Goal: Task Accomplishment & Management: Manage account settings

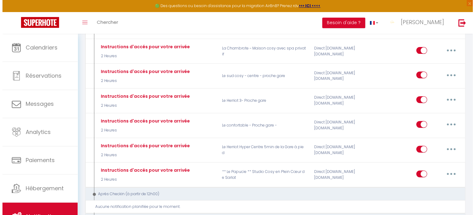
scroll to position [222, 0]
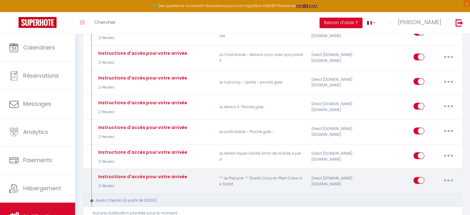
click at [448, 181] on icon "button" at bounding box center [448, 180] width 2 height 2
click at [429, 196] on link "Editer" at bounding box center [432, 194] width 46 height 11
type input "Instructions d'accés pour votre arrivée"
select select "2 Heures"
select select
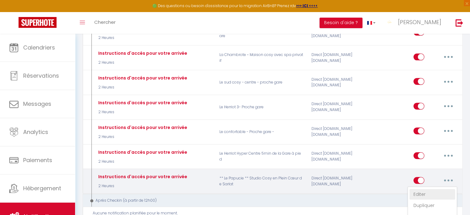
checkbox input "true"
checkbox input "false"
radio input "true"
type input "Instruction d'accés"
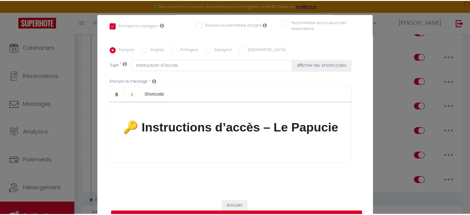
scroll to position [28, 0]
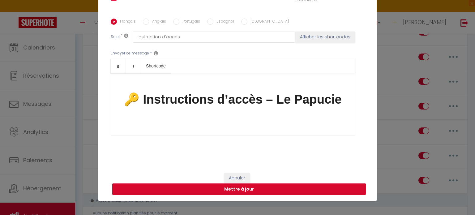
click at [264, 188] on button "Mettre à jour" at bounding box center [238, 189] width 253 height 12
checkbox input "true"
checkbox input "false"
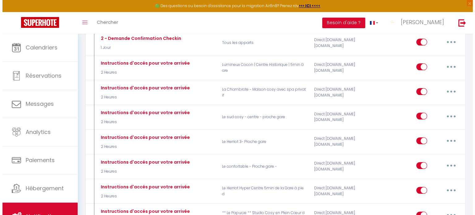
scroll to position [189, 0]
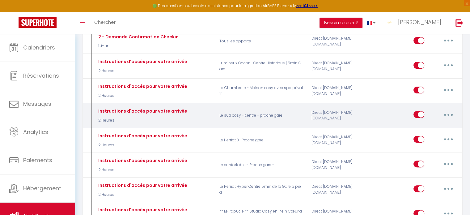
click at [450, 117] on button "button" at bounding box center [448, 114] width 17 height 10
click at [428, 131] on link "Editer" at bounding box center [432, 128] width 46 height 11
type input "Instructions d'accés pour votre arrivée"
select select "2 Heures"
select select
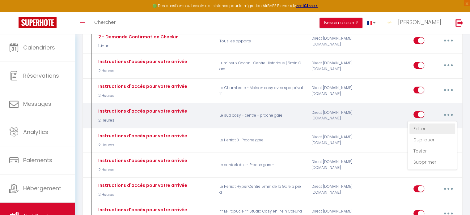
checkbox input "true"
checkbox input "false"
radio input "true"
type input "Instruction d'accés"
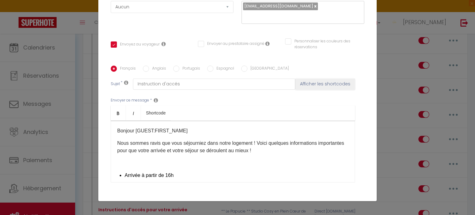
scroll to position [138, 0]
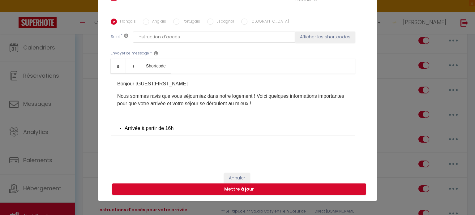
click at [289, 186] on button "Mettre à jour" at bounding box center [238, 189] width 253 height 12
checkbox input "true"
checkbox input "false"
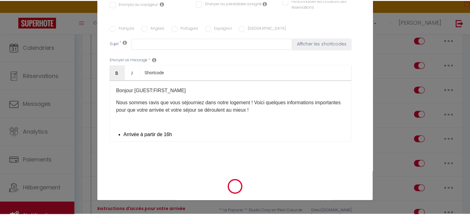
scroll to position [0, 0]
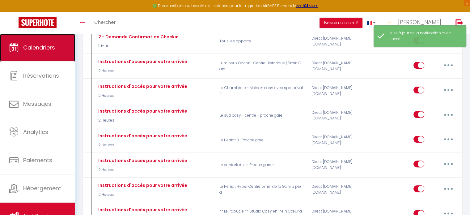
click at [41, 46] on span "Calendriers" at bounding box center [39, 48] width 32 height 8
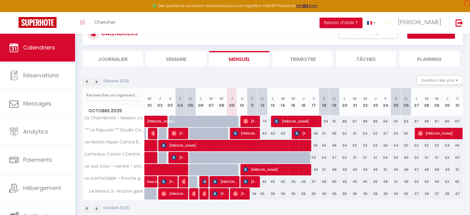
scroll to position [35, 0]
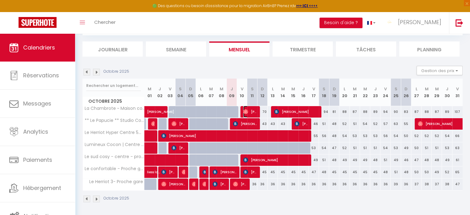
click at [252, 112] on span "[PERSON_NAME]" at bounding box center [250, 112] width 14 height 12
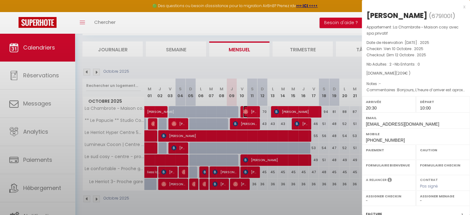
select select "OK"
select select "0"
select select "1"
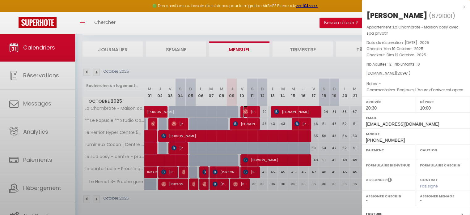
select select
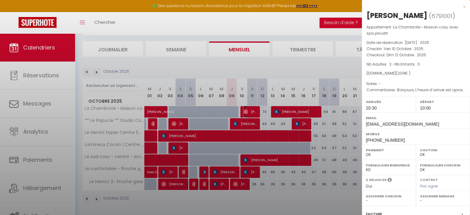
select select "41519"
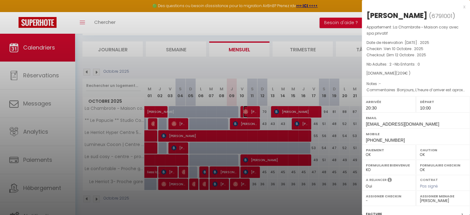
scroll to position [78, 0]
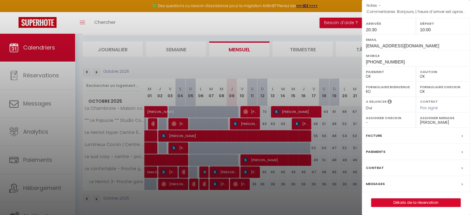
click at [385, 182] on div "Messages" at bounding box center [416, 184] width 108 height 16
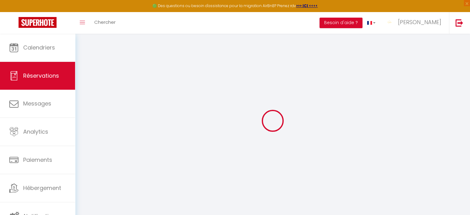
select select
checkbox input "false"
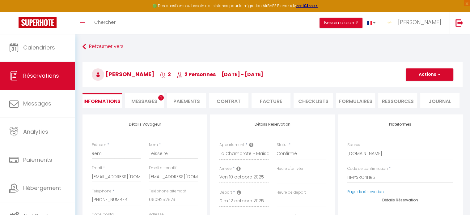
select select
checkbox input "false"
type textarea "Bonjours, L’heure d’arriver est aproximative nous serons là après 20h Cordialem…"
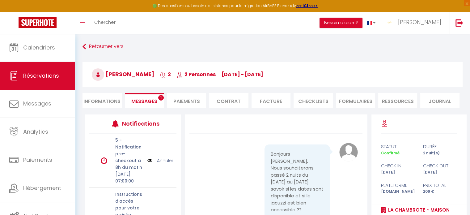
scroll to position [272, 0]
